Goal: Information Seeking & Learning: Learn about a topic

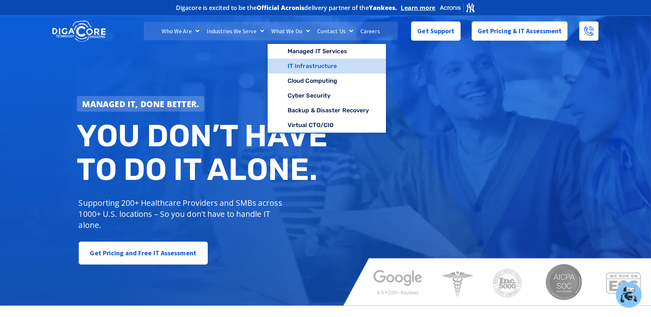
click at [298, 65] on link "IT Infrastructure" at bounding box center [327, 66] width 119 height 15
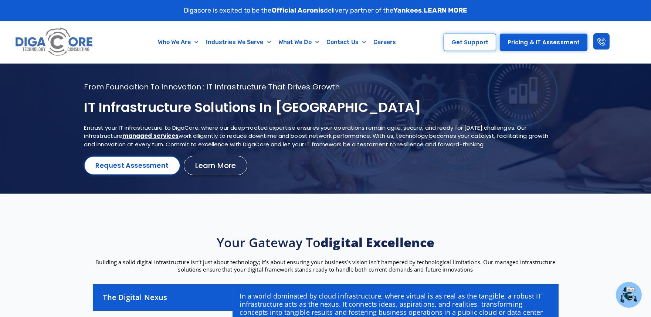
click at [177, 109] on h1 "IT Infrastructure Solutions in NJ" at bounding box center [316, 107] width 464 height 17
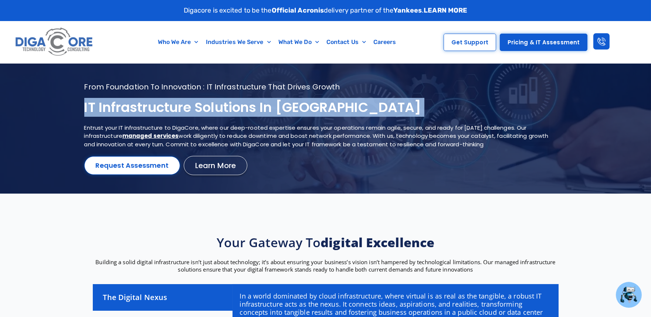
click at [177, 109] on h1 "IT Infrastructure Solutions in NJ" at bounding box center [316, 107] width 464 height 17
copy div "IT Infrastructure Solutions in NJ"
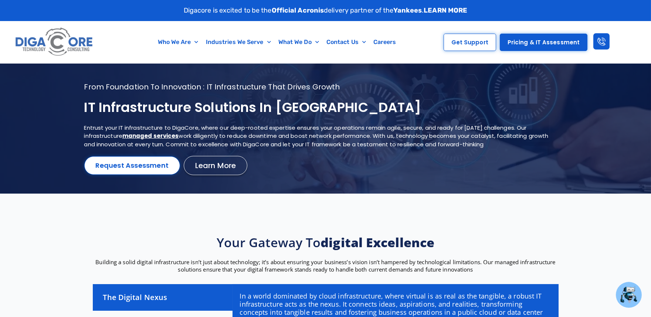
click at [164, 120] on div "From foundation to innovation : IT infrastructure that drives growth IT Infrast…" at bounding box center [325, 128] width 483 height 93
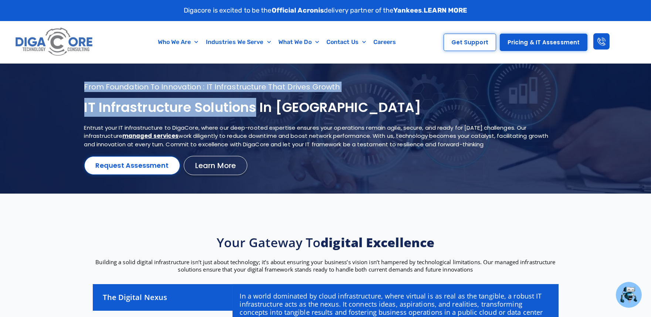
copy section "From foundation to innovation : IT infrastructure that drives growth IT Infrast…"
drag, startPoint x: 260, startPoint y: 105, endPoint x: 82, endPoint y: 104, distance: 178.1
click at [82, 104] on section "From foundation to innovation : IT infrastructure that drives growth IT Infrast…" at bounding box center [325, 129] width 651 height 130
click at [82, 104] on div at bounding box center [325, 129] width 651 height 130
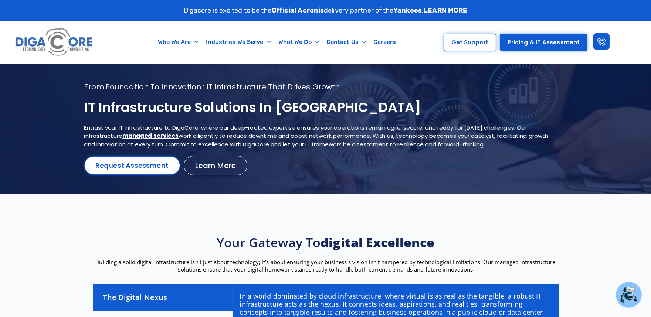
click at [83, 108] on div at bounding box center [325, 129] width 651 height 130
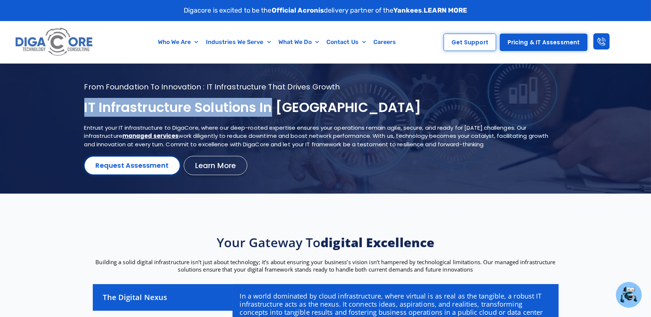
drag, startPoint x: 273, startPoint y: 108, endPoint x: 85, endPoint y: 105, distance: 187.4
click at [85, 105] on h1 "IT Infrastructure Solutions in NJ" at bounding box center [316, 107] width 464 height 17
copy h1 "IT Infrastructure Solutions in"
click at [148, 135] on u "managed services" at bounding box center [150, 136] width 57 height 8
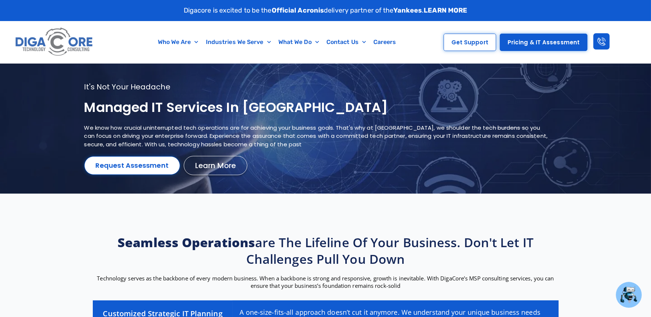
scroll to position [2633, 0]
